Goal: Information Seeking & Learning: Understand process/instructions

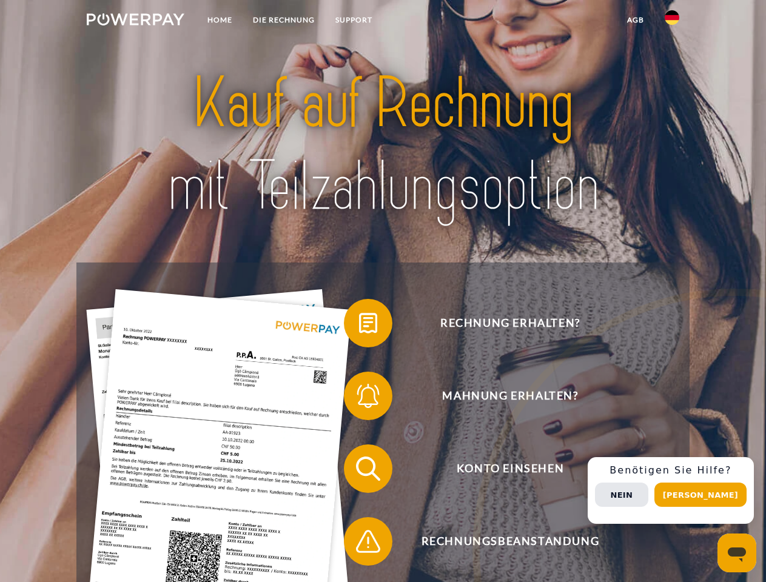
click at [135, 21] on img at bounding box center [136, 19] width 98 height 12
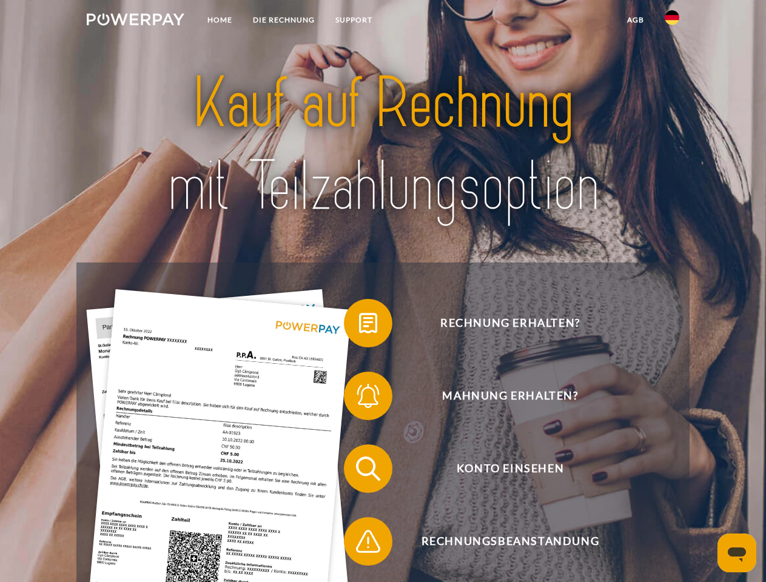
click at [672, 21] on img at bounding box center [672, 17] width 15 height 15
click at [635, 20] on link "agb" at bounding box center [636, 20] width 38 height 22
click at [359, 326] on span at bounding box center [350, 323] width 61 height 61
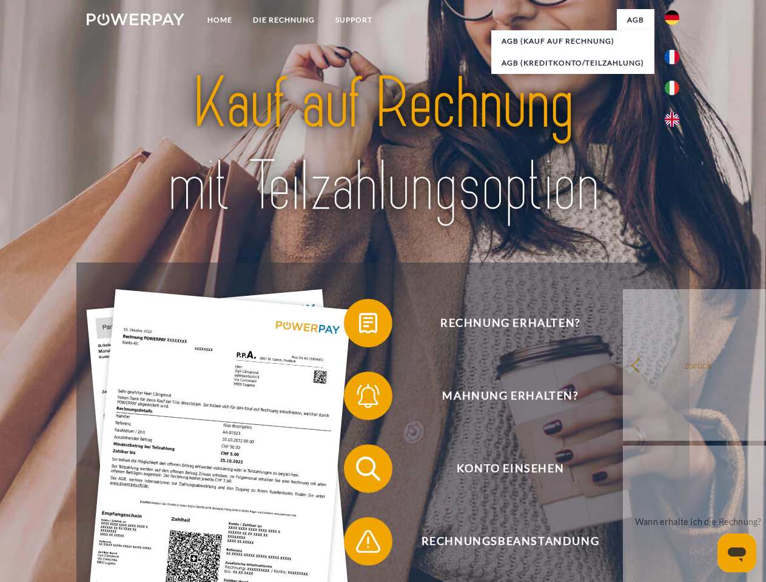
click at [359, 399] on span at bounding box center [350, 396] width 61 height 61
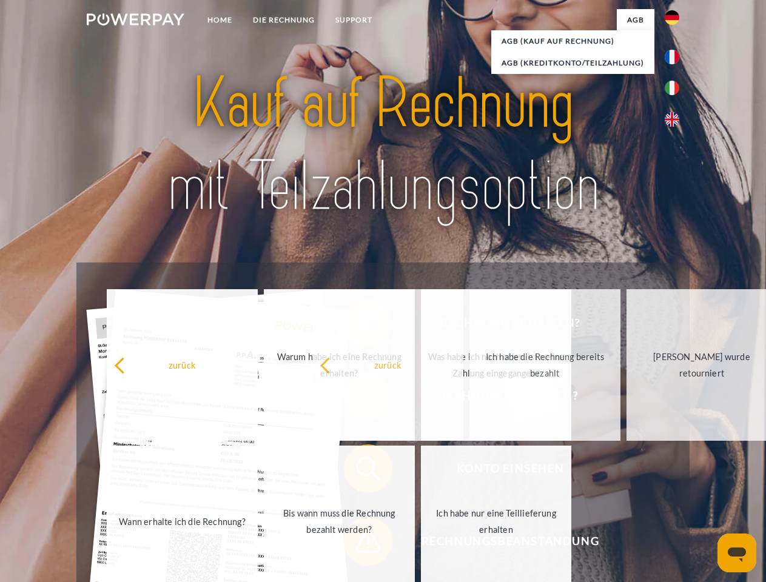
click at [359, 544] on span at bounding box center [350, 541] width 61 height 61
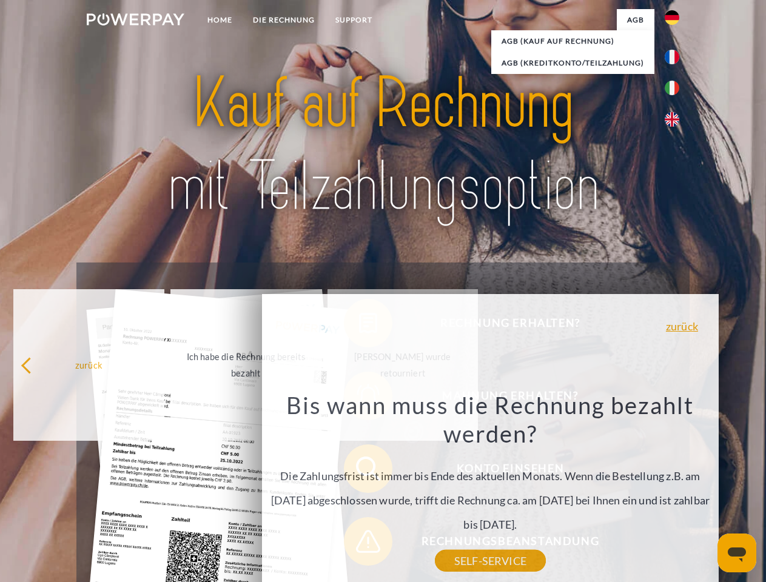
click at [675, 491] on div "Rechnung erhalten? Mahnung erhalten? Konto einsehen" at bounding box center [382, 505] width 613 height 485
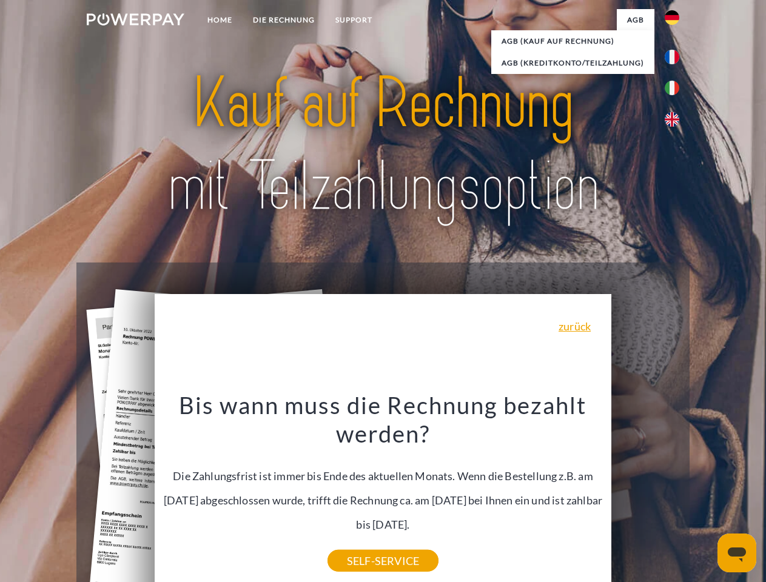
click at [646, 493] on span "Konto einsehen" at bounding box center [510, 469] width 297 height 49
click at [705, 495] on header "Home DIE RECHNUNG SUPPORT" at bounding box center [383, 419] width 766 height 838
